Goal: Check status

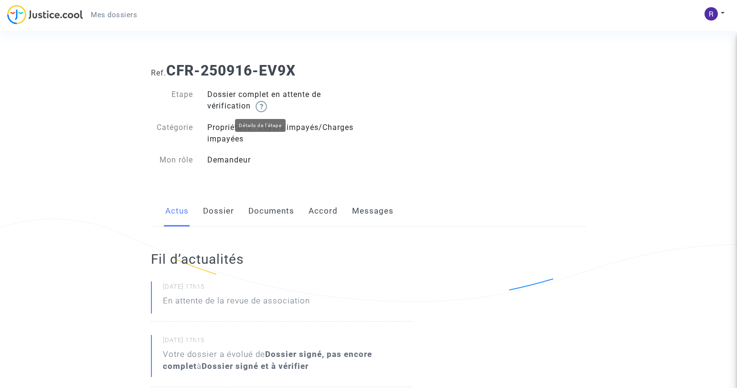
click at [266, 103] on img at bounding box center [261, 106] width 11 height 11
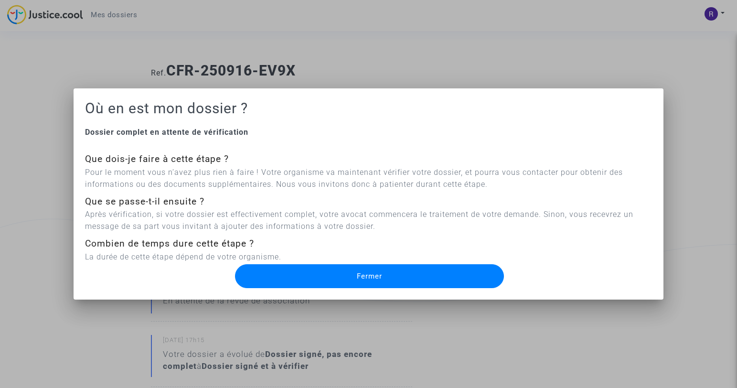
click at [343, 270] on button "Fermer" at bounding box center [369, 276] width 269 height 24
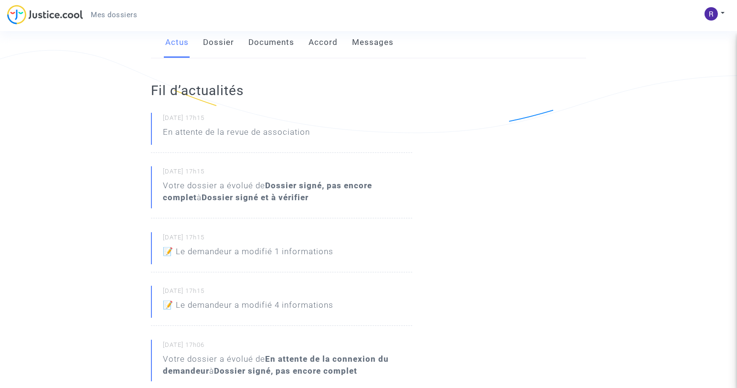
scroll to position [156, 0]
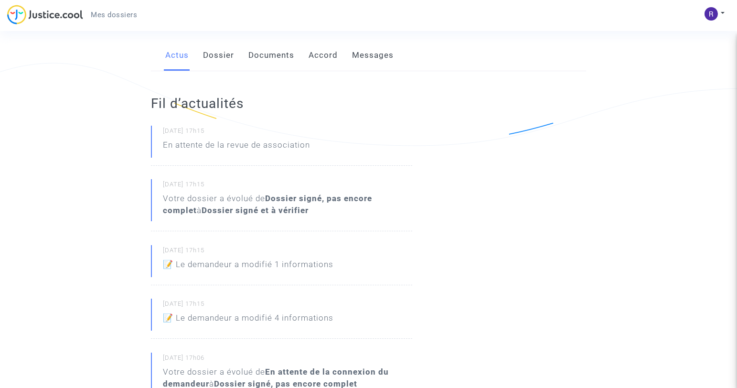
click at [223, 53] on link "Dossier" at bounding box center [218, 56] width 31 height 32
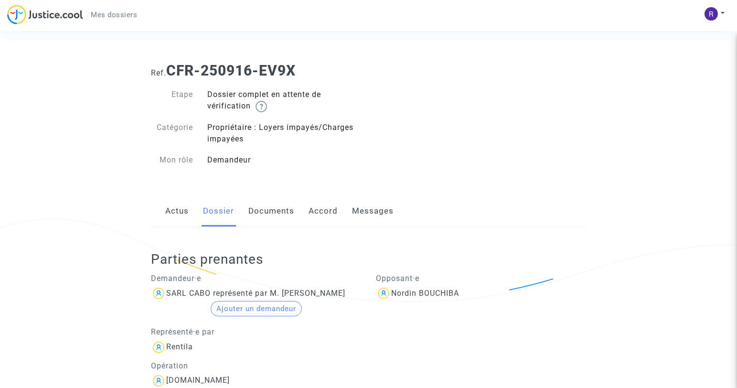
click at [278, 208] on link "Documents" at bounding box center [271, 211] width 46 height 32
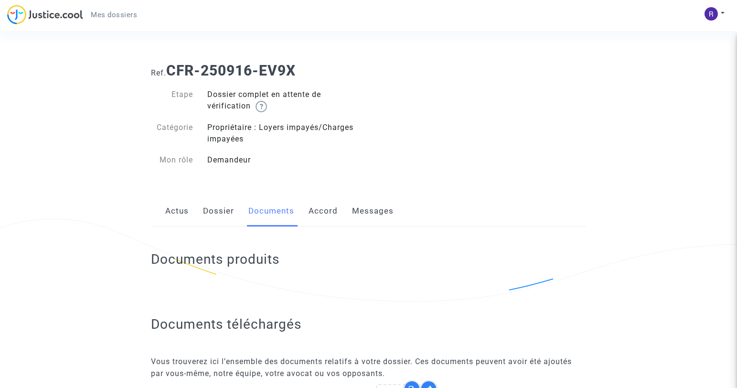
click at [329, 211] on link "Accord" at bounding box center [323, 211] width 29 height 32
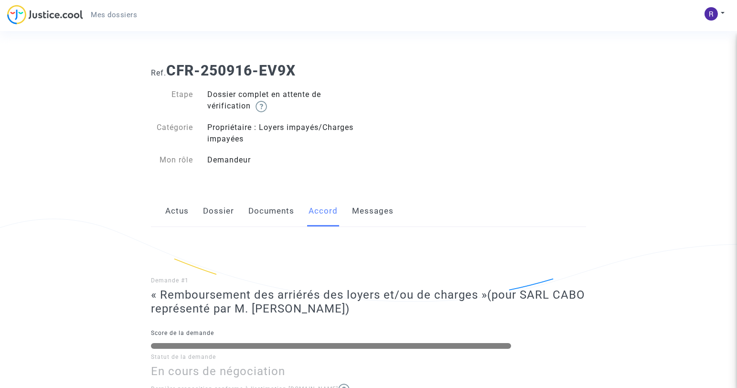
click at [358, 204] on link "Messages" at bounding box center [373, 211] width 42 height 32
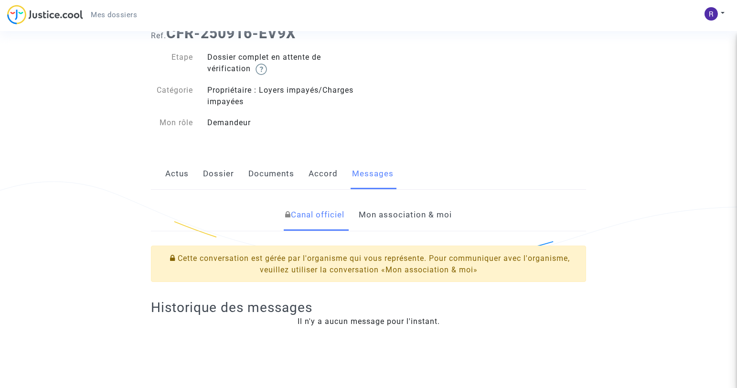
scroll to position [44, 0]
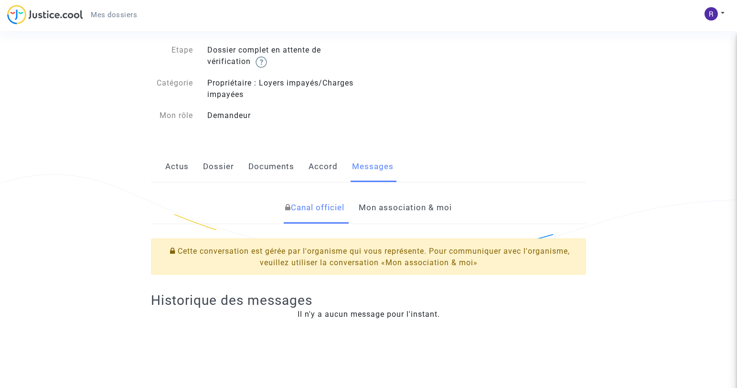
click at [376, 206] on link "Mon association & moi" at bounding box center [405, 208] width 93 height 32
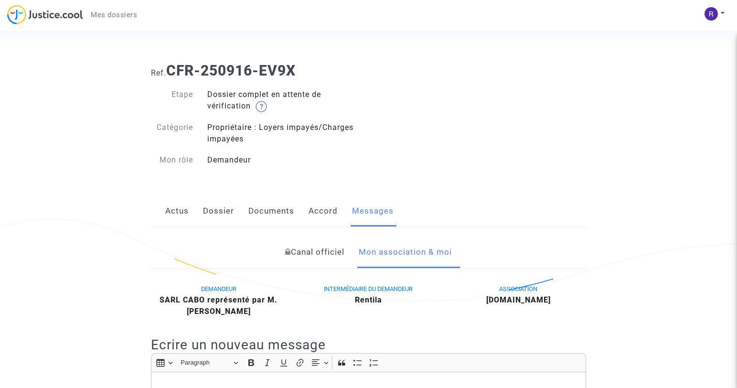
click at [160, 210] on div "Actus Dossier Documents Accord Messages" at bounding box center [368, 211] width 435 height 32
click at [168, 212] on link "Actus" at bounding box center [176, 211] width 23 height 32
